Goal: Task Accomplishment & Management: Manage account settings

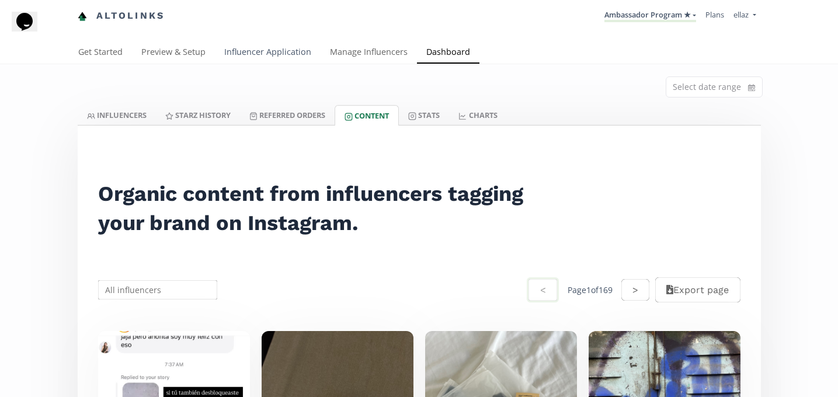
click at [265, 57] on link "Influencer Application" at bounding box center [268, 52] width 106 height 23
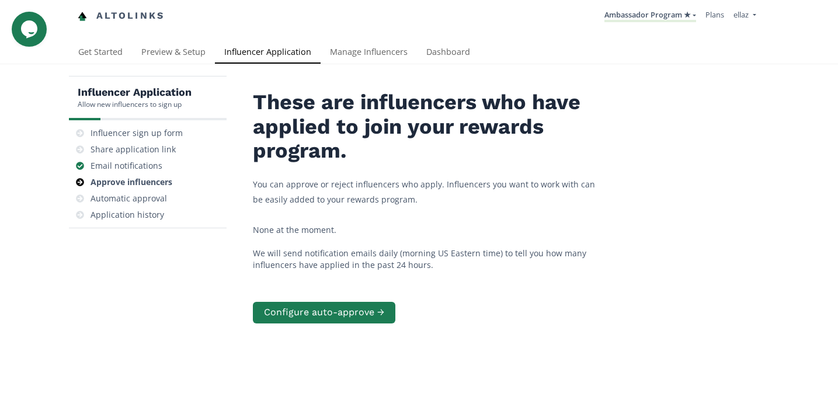
click at [456, 67] on div "Influencer Application Allow new influencers to sign up Influencer sign up form…" at bounding box center [419, 267] width 838 height 407
click at [380, 68] on div "Influencer Application Allow new influencers to sign up Influencer sign up form…" at bounding box center [419, 267] width 838 height 407
click at [372, 56] on link "Manage Influencers" at bounding box center [369, 52] width 96 height 23
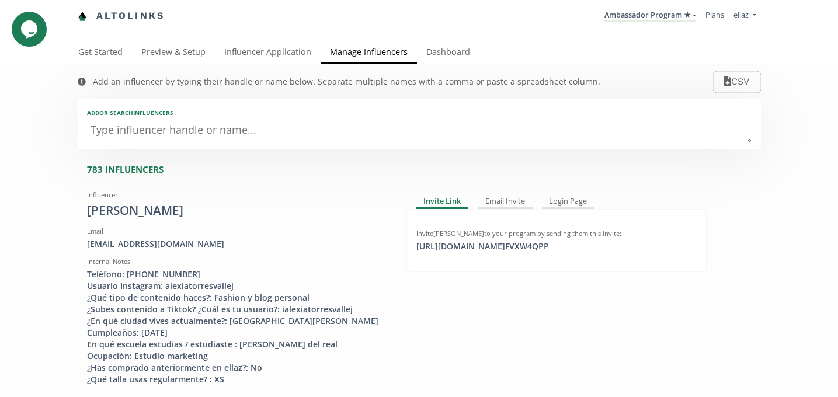
click at [189, 125] on textarea at bounding box center [419, 130] width 665 height 23
click at [430, 52] on link "Dashboard" at bounding box center [448, 52] width 63 height 23
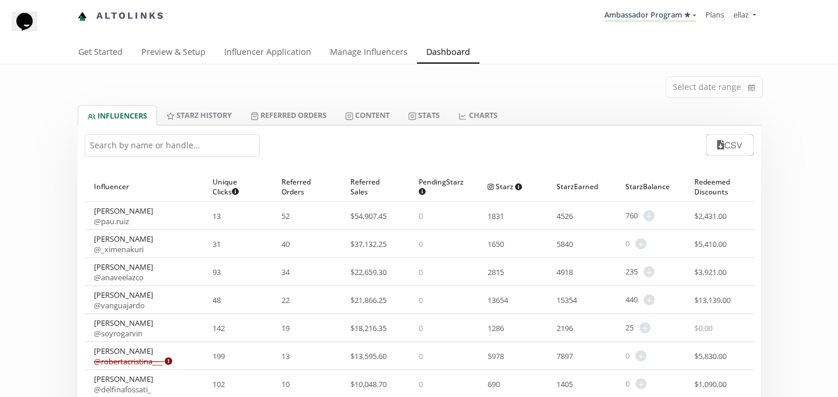
click at [148, 147] on input "text" at bounding box center [172, 145] width 175 height 22
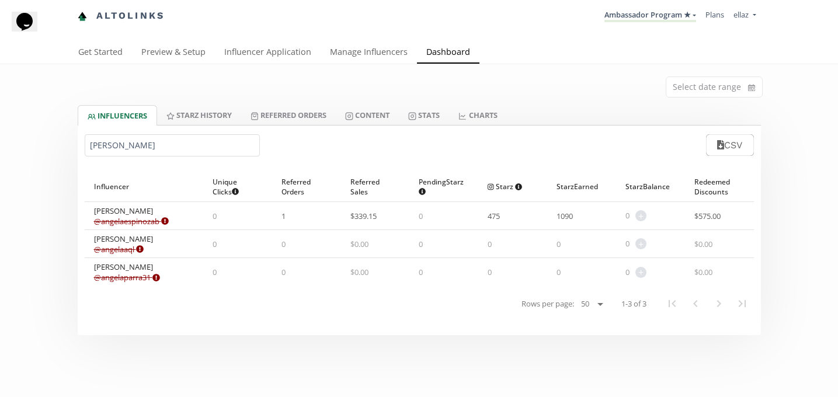
type input "angela"
click at [142, 218] on link "@ angelaespinozab Expired or disconnected. Please ask influencer to reconnect." at bounding box center [131, 221] width 75 height 11
click at [244, 50] on link "Influencer Application" at bounding box center [268, 52] width 106 height 23
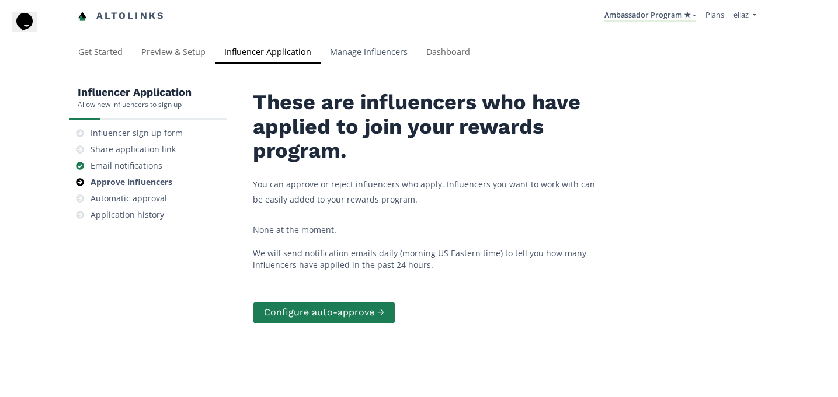
click at [374, 51] on link "Manage Influencers" at bounding box center [369, 52] width 96 height 23
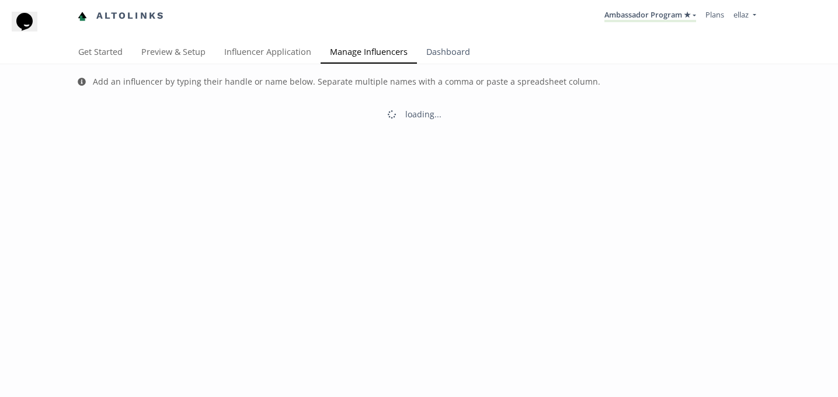
click at [452, 58] on link "Dashboard" at bounding box center [448, 52] width 63 height 23
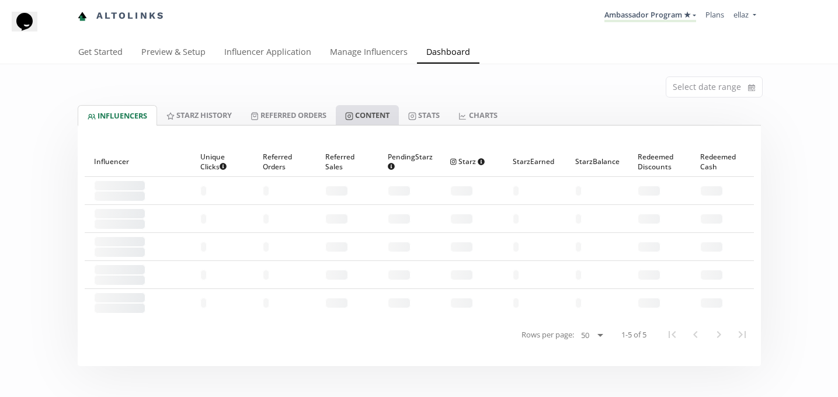
click at [379, 114] on link "Content" at bounding box center [367, 115] width 63 height 20
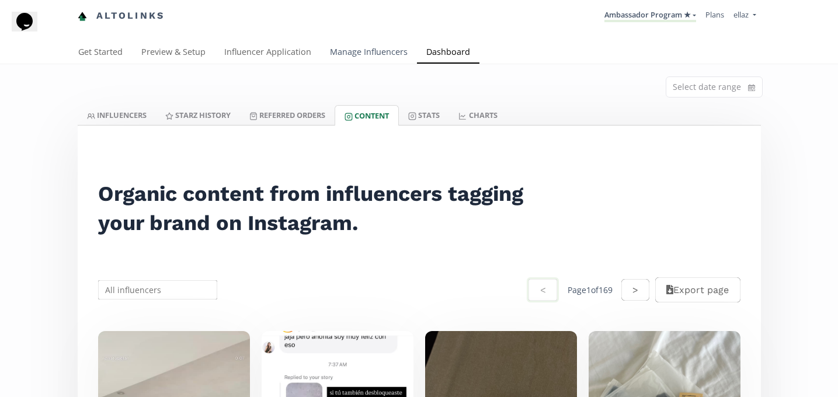
click at [353, 54] on link "Manage Influencers" at bounding box center [369, 52] width 96 height 23
